Goal: Task Accomplishment & Management: Use online tool/utility

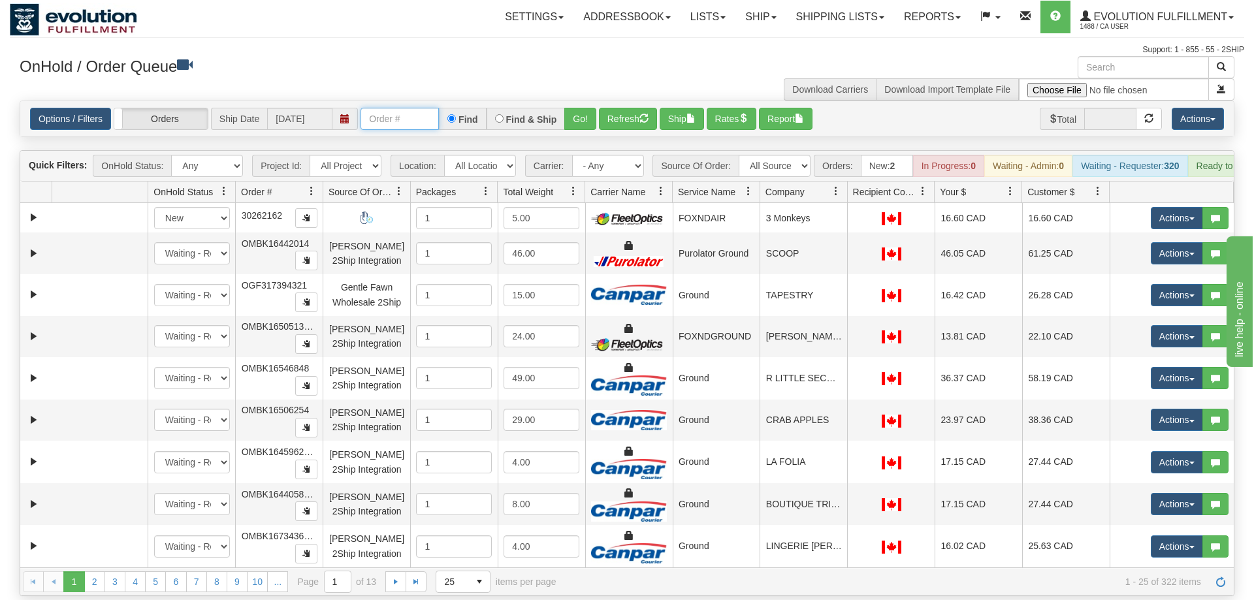
click at [430, 108] on input "text" at bounding box center [399, 119] width 78 height 22
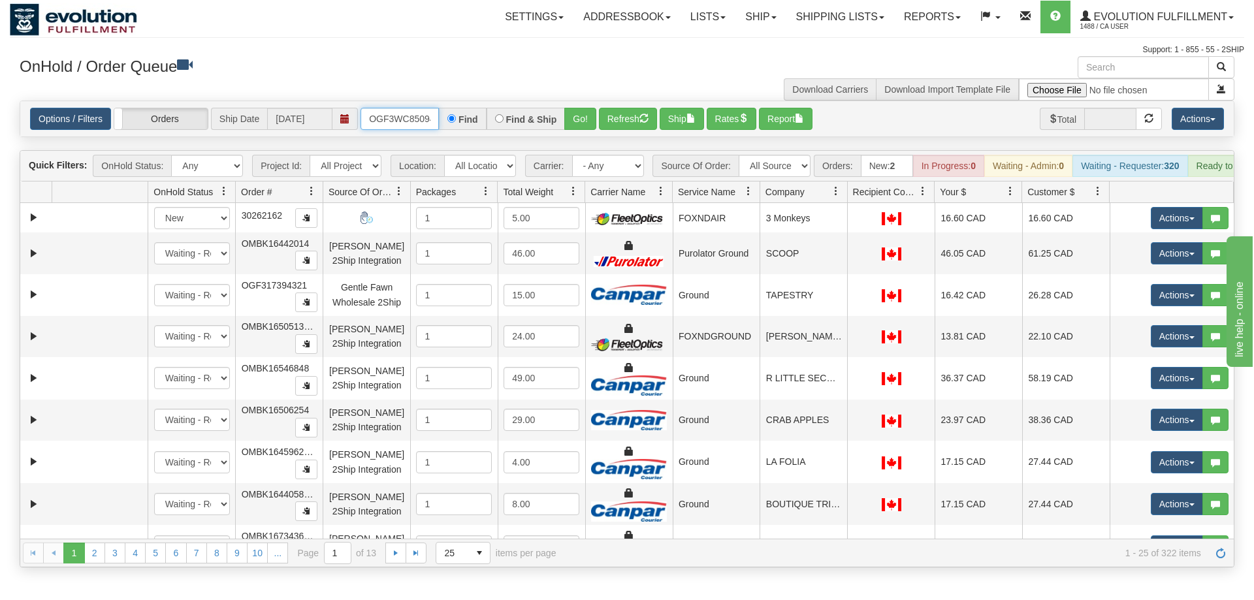
scroll to position [0, 12]
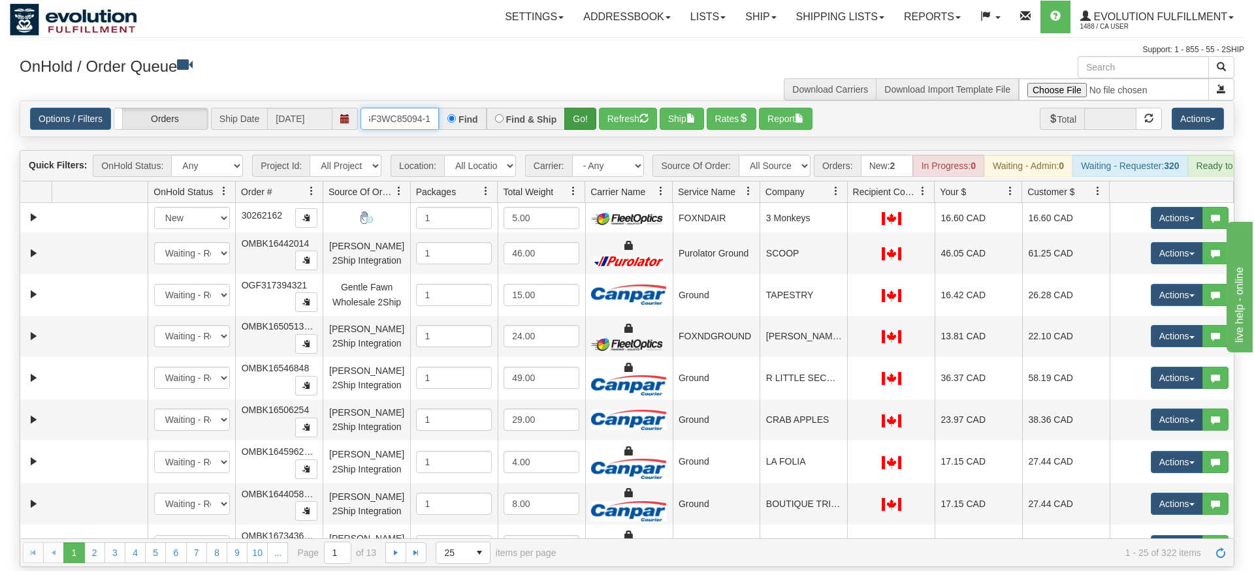
type input "OGF3WC85094-1"
drag, startPoint x: 588, startPoint y: 100, endPoint x: 581, endPoint y: 112, distance: 13.4
click at [587, 129] on div "Is equal to Is not equal to Contains Does not contains CAD USD EUR ZAR [PERSON_…" at bounding box center [627, 334] width 1234 height 467
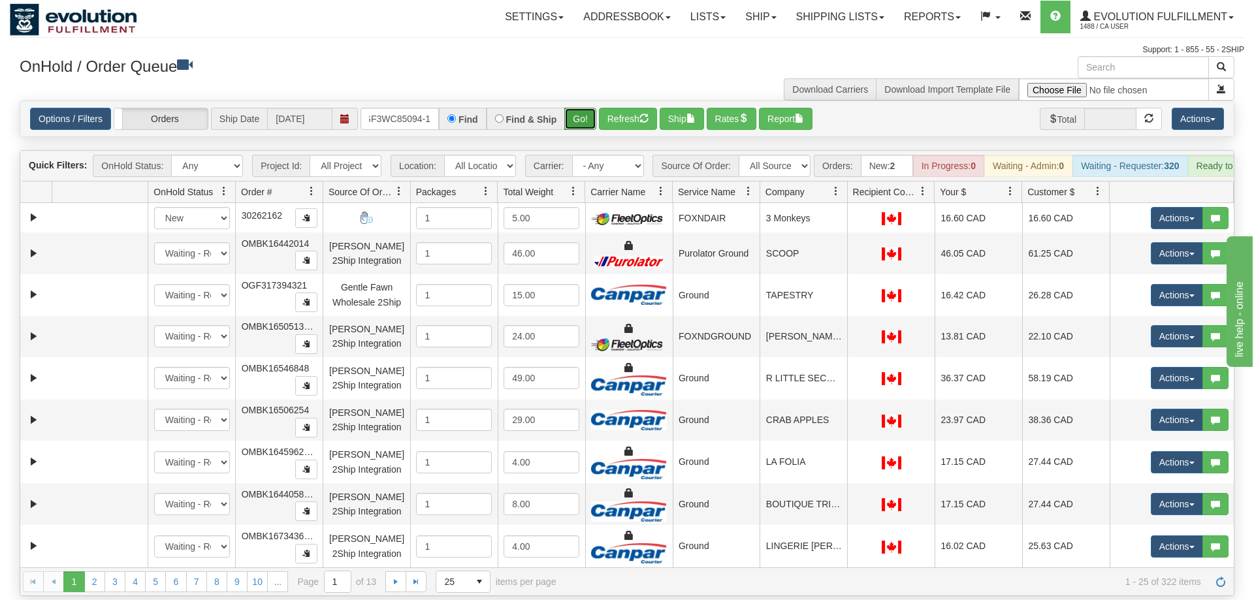
click at [577, 108] on button "Go!" at bounding box center [580, 119] width 32 height 22
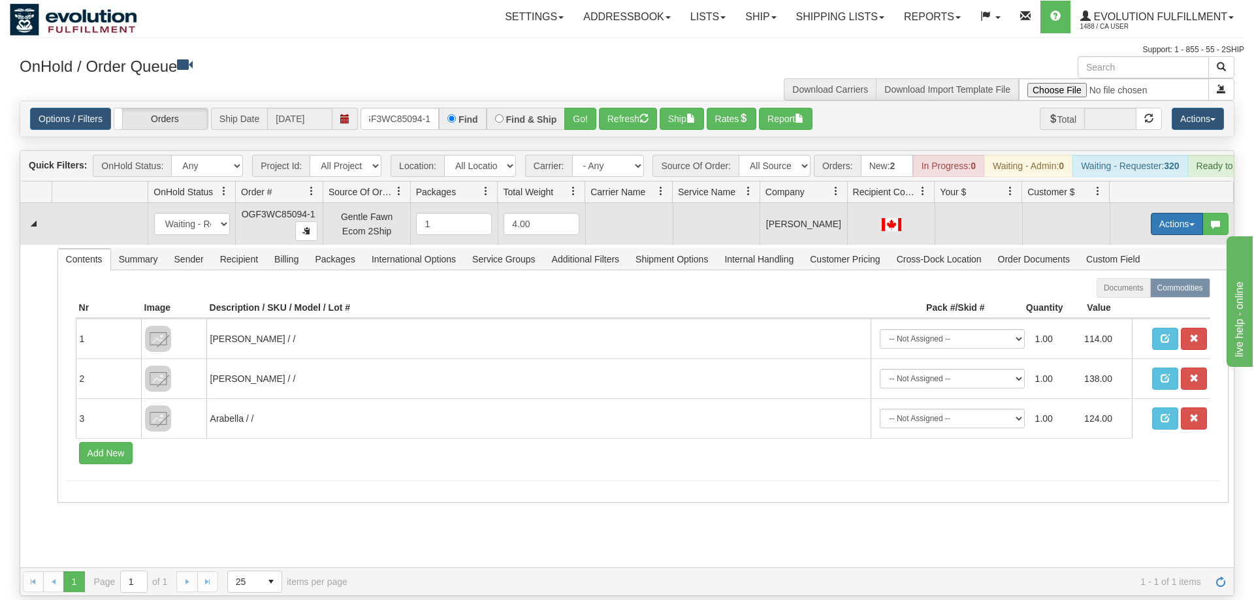
click at [1167, 213] on button "Actions" at bounding box center [1176, 224] width 52 height 22
click at [1166, 277] on span "Rate All Services" at bounding box center [1150, 282] width 78 height 10
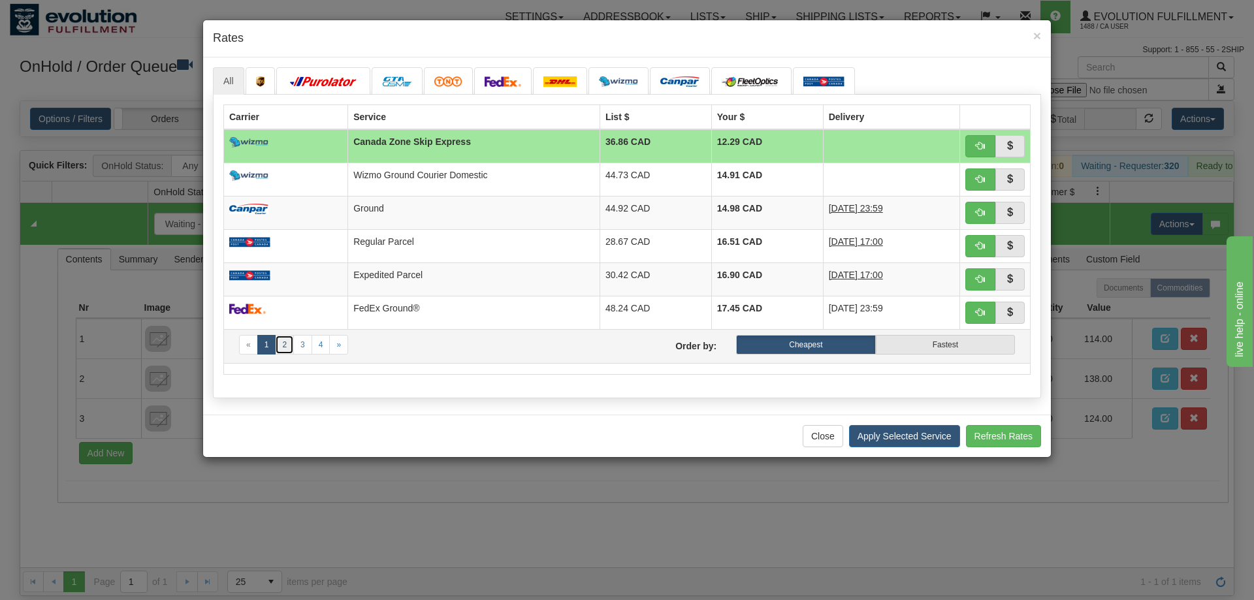
click at [283, 344] on link "2" at bounding box center [284, 345] width 19 height 20
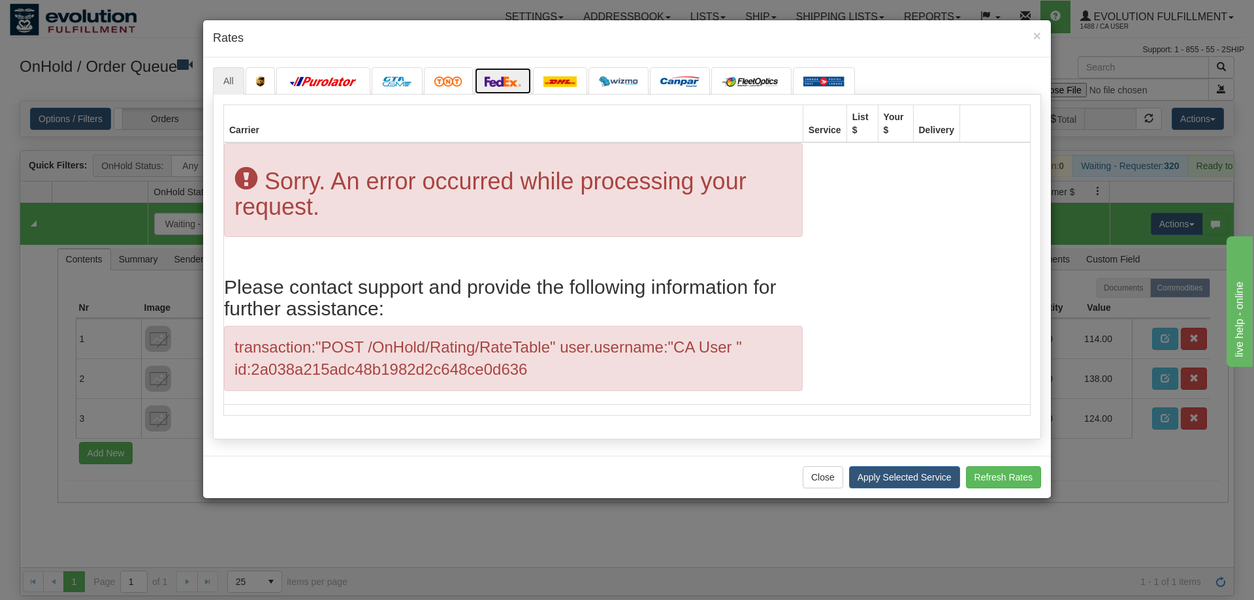
click at [501, 84] on img at bounding box center [502, 81] width 37 height 10
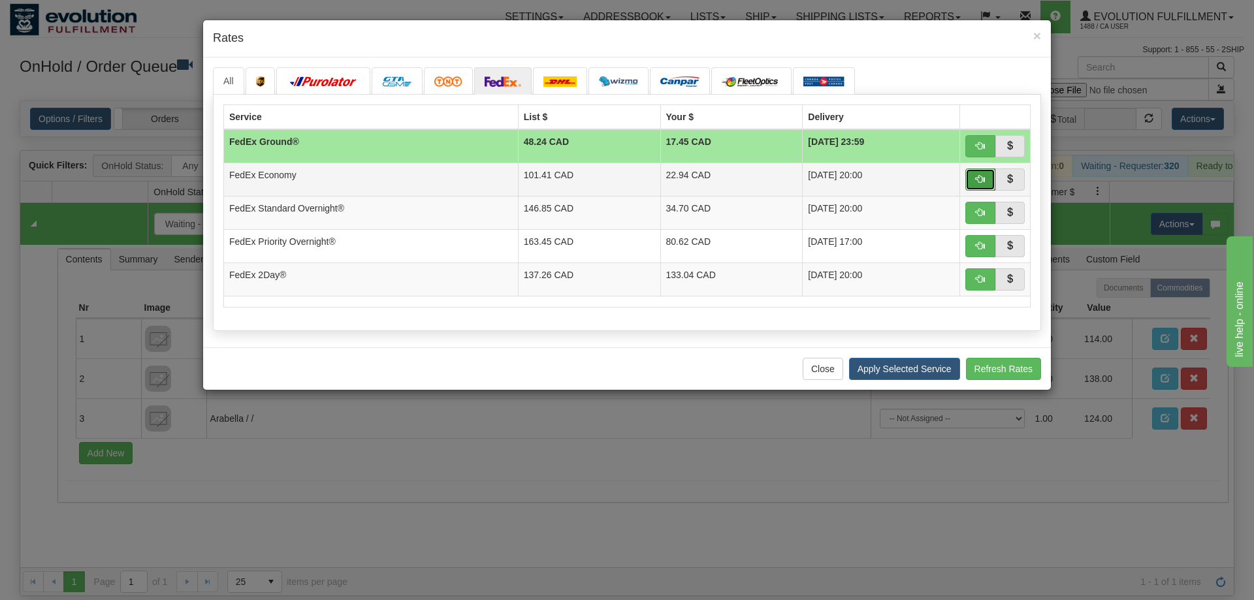
click at [981, 178] on span "button" at bounding box center [979, 178] width 9 height 9
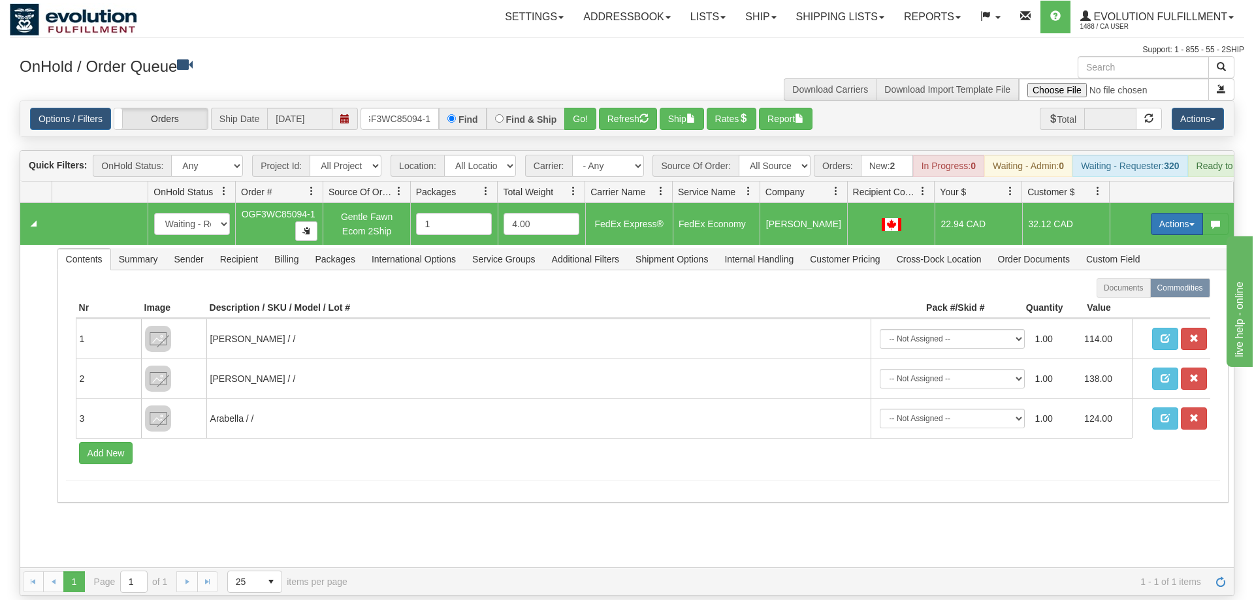
click at [1152, 213] on button "Actions" at bounding box center [1176, 224] width 52 height 22
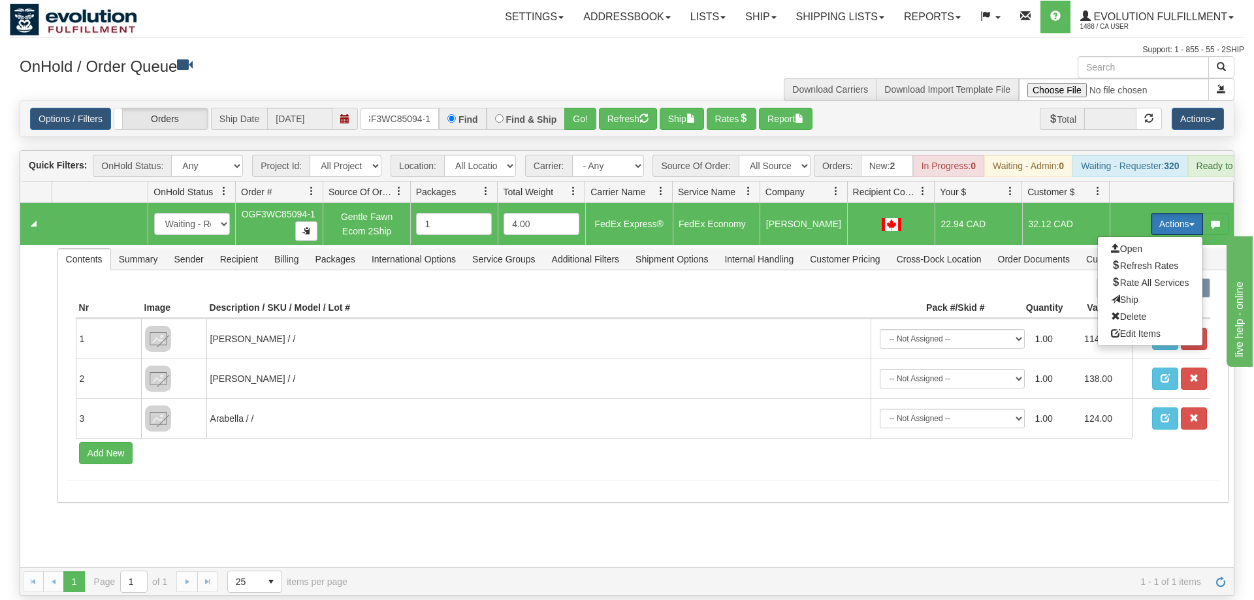
click at [1152, 213] on button "Actions" at bounding box center [1176, 224] width 52 height 22
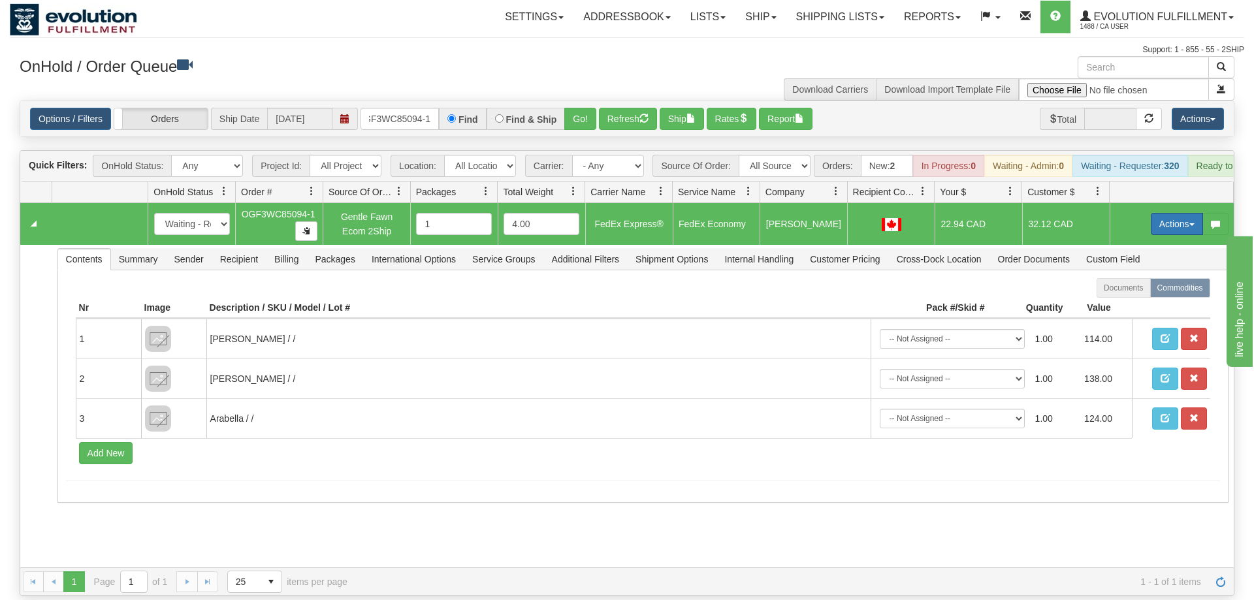
click at [1152, 213] on button "Actions" at bounding box center [1176, 224] width 52 height 22
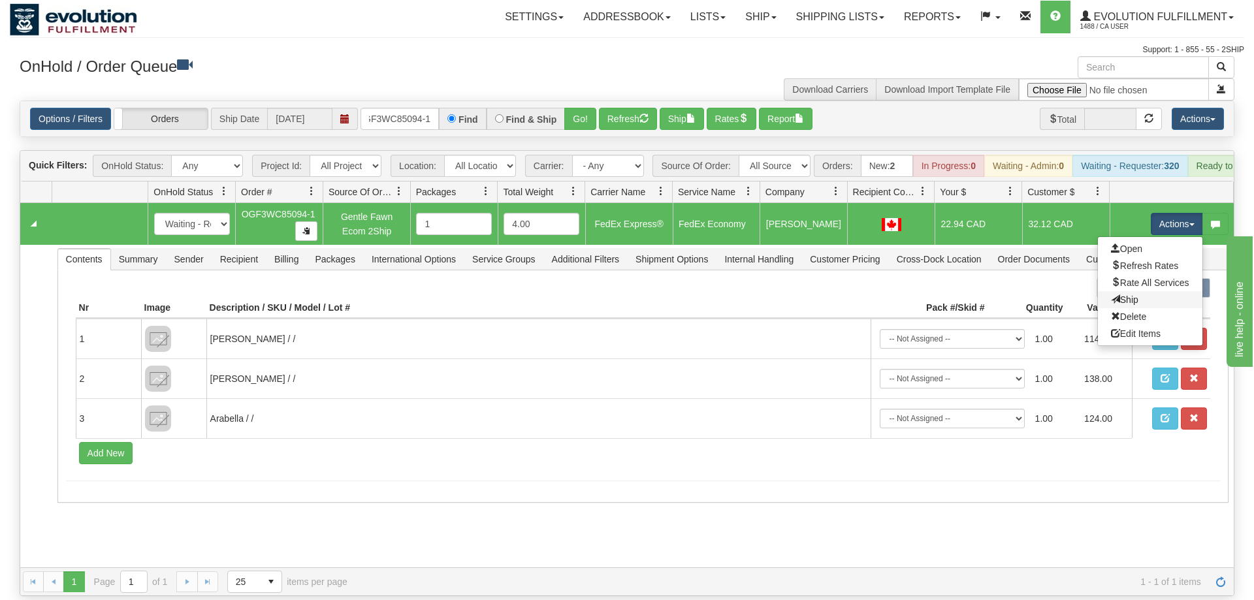
click at [1146, 291] on link "Ship" at bounding box center [1149, 299] width 104 height 17
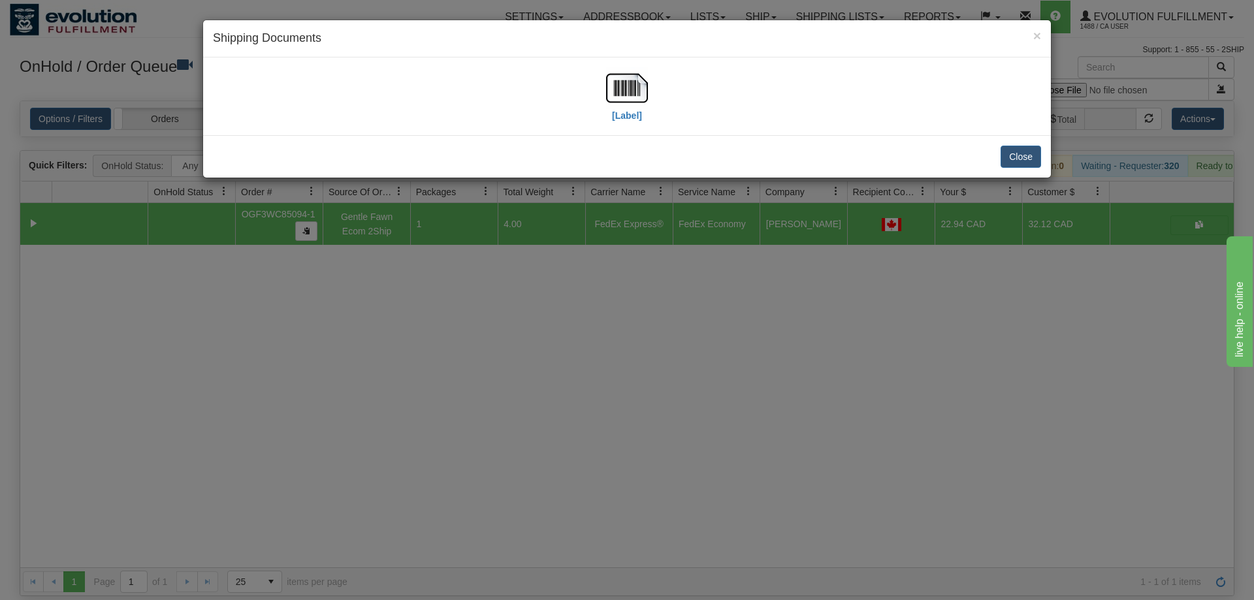
click at [593, 82] on div "[Label]" at bounding box center [627, 96] width 828 height 58
click at [635, 106] on img at bounding box center [627, 88] width 42 height 42
drag, startPoint x: 546, startPoint y: 424, endPoint x: 255, endPoint y: 30, distance: 489.7
click at [534, 403] on div "× Shipping Documents [Label] Close" at bounding box center [627, 300] width 1254 height 600
